Goal: Navigation & Orientation: Find specific page/section

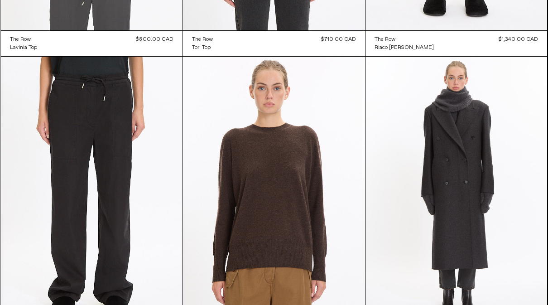
scroll to position [579, 0]
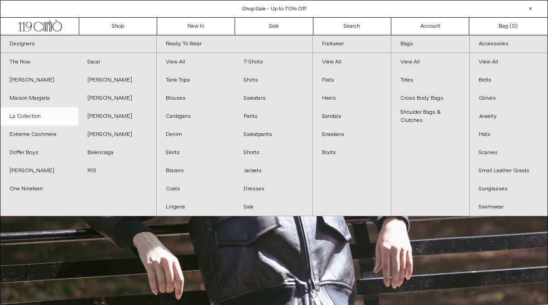
click at [38, 116] on link "La Collection" at bounding box center [39, 116] width 78 height 18
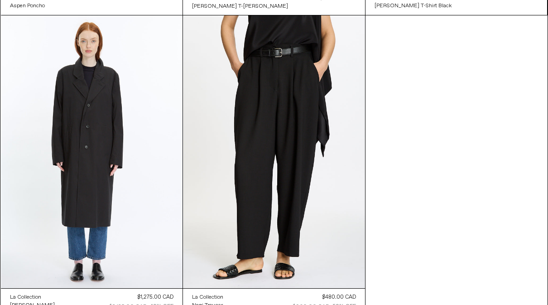
scroll to position [934, 0]
